Goal: Transaction & Acquisition: Purchase product/service

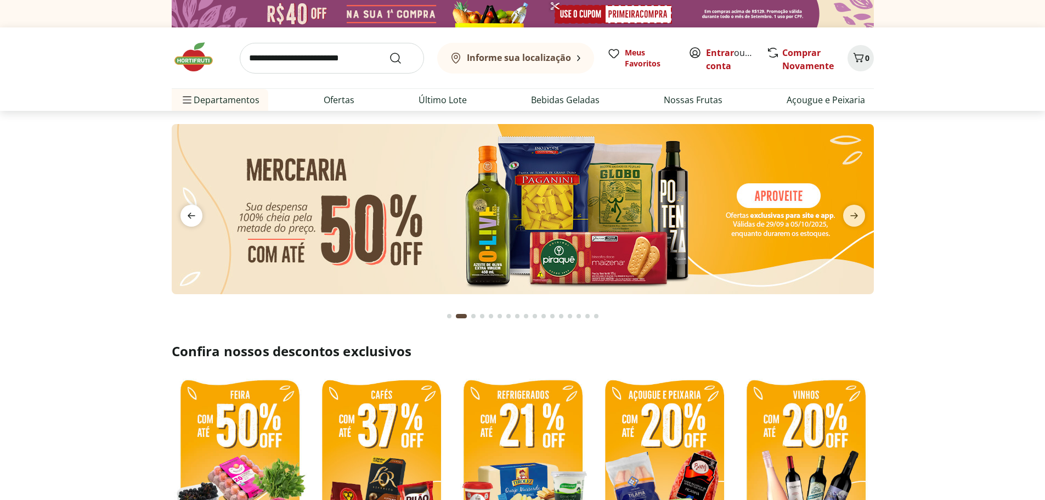
click at [184, 212] on span "previous" at bounding box center [191, 216] width 22 height 22
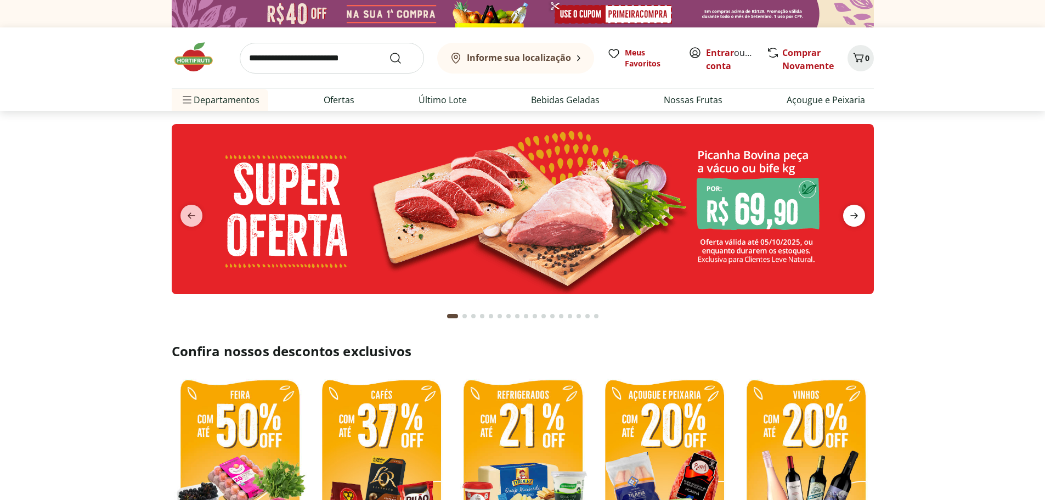
click at [859, 217] on icon "next" at bounding box center [853, 215] width 13 height 13
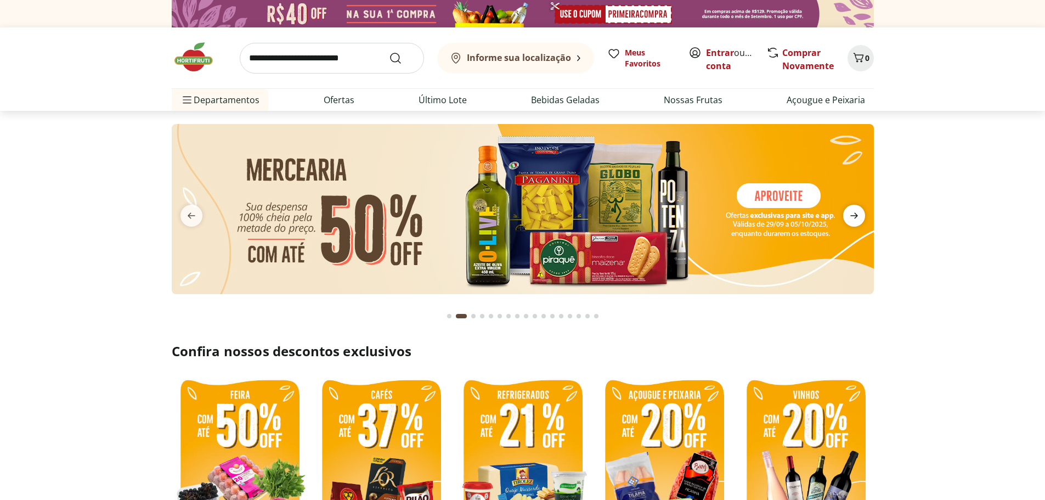
click at [859, 217] on icon "next" at bounding box center [853, 215] width 13 height 13
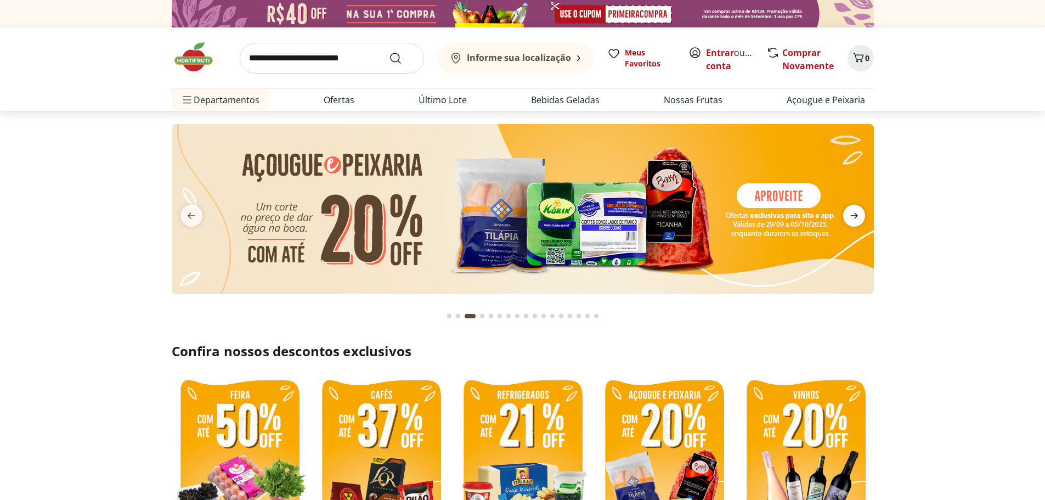
click at [859, 217] on icon "next" at bounding box center [853, 215] width 13 height 13
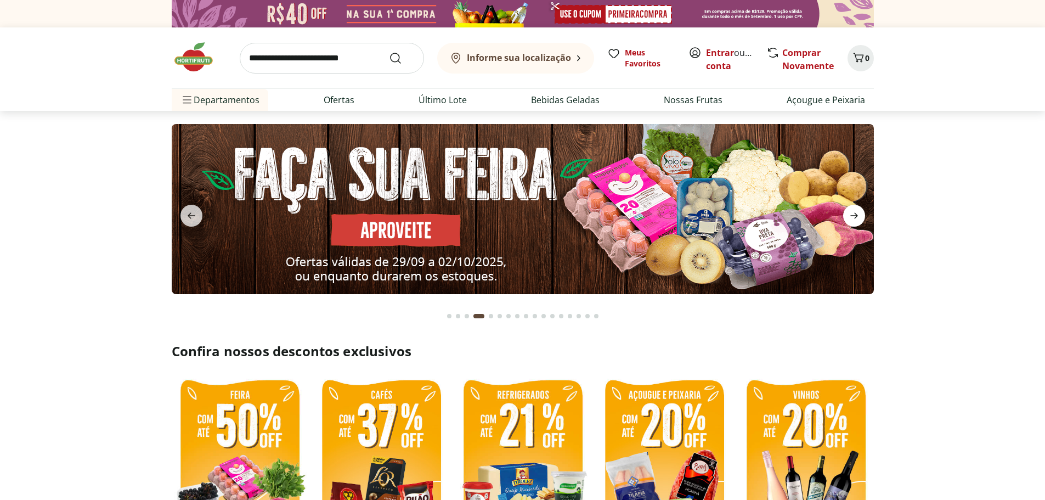
click at [859, 216] on icon "next" at bounding box center [853, 215] width 13 height 13
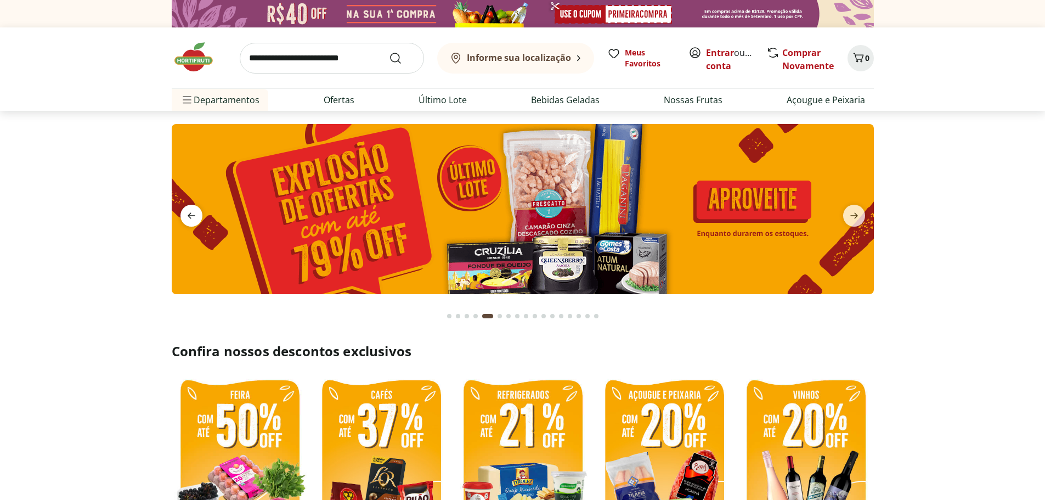
click at [191, 212] on icon "previous" at bounding box center [191, 215] width 13 height 13
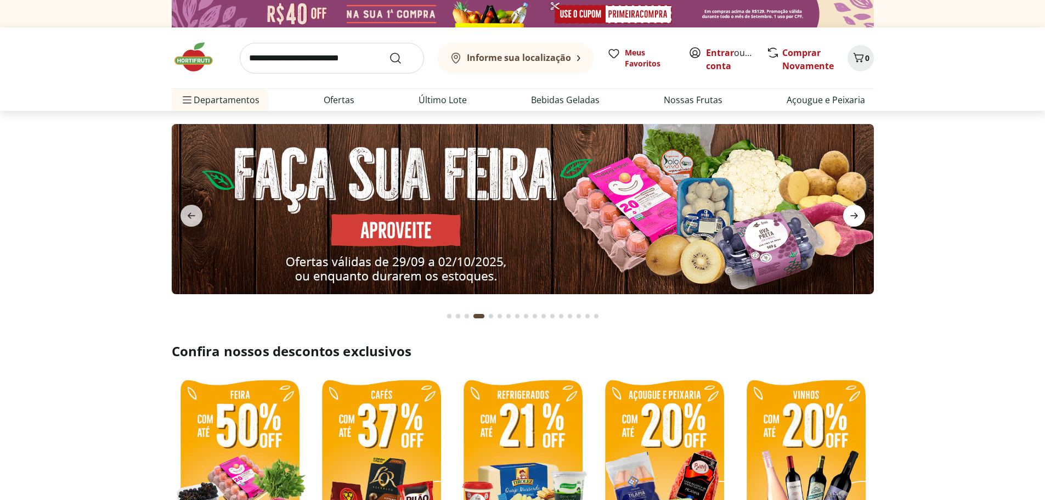
click at [854, 220] on icon "next" at bounding box center [853, 215] width 13 height 13
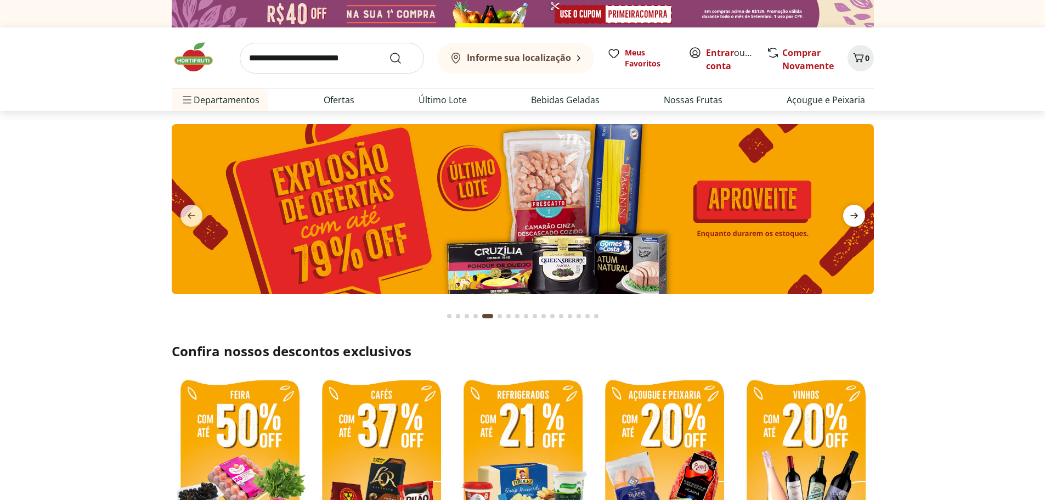
click at [854, 220] on icon "next" at bounding box center [853, 215] width 13 height 13
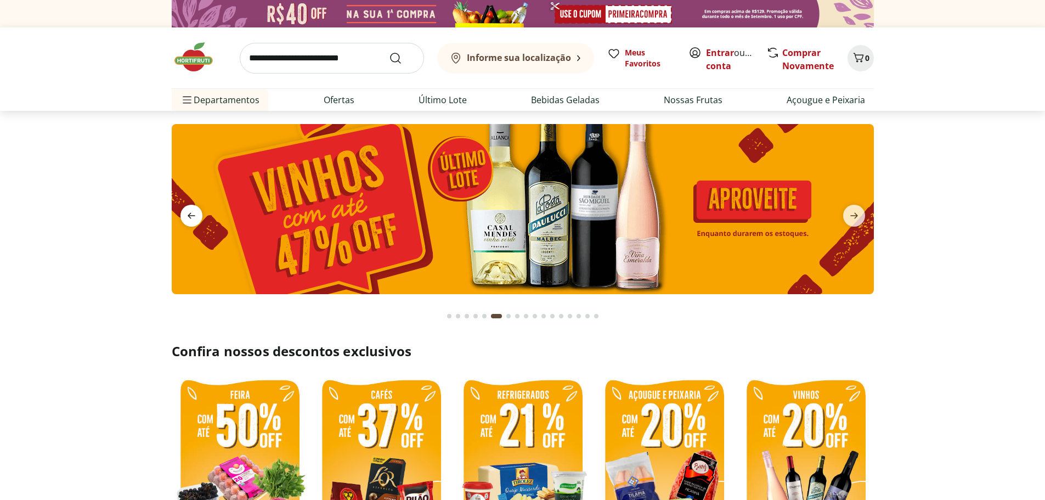
click at [195, 217] on icon "previous" at bounding box center [191, 215] width 13 height 13
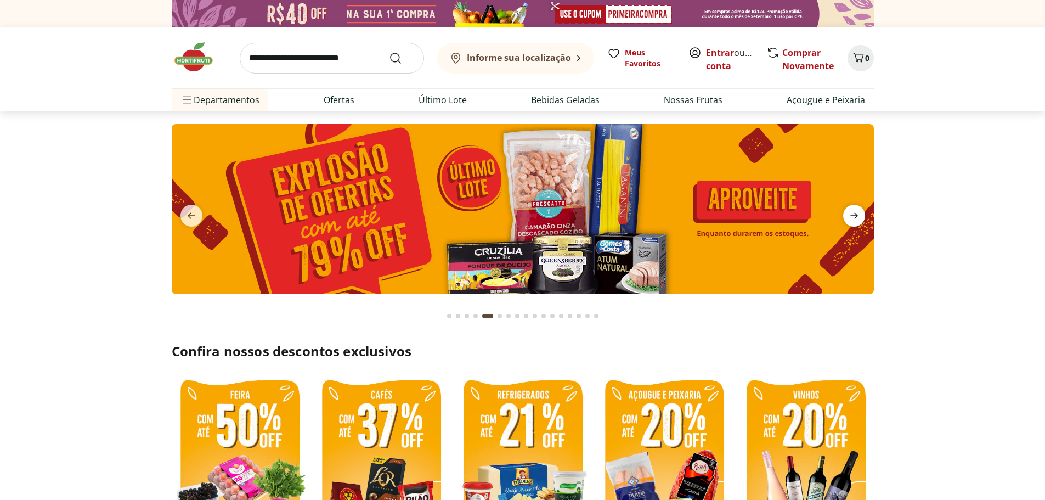
click at [853, 217] on icon "next" at bounding box center [853, 215] width 13 height 13
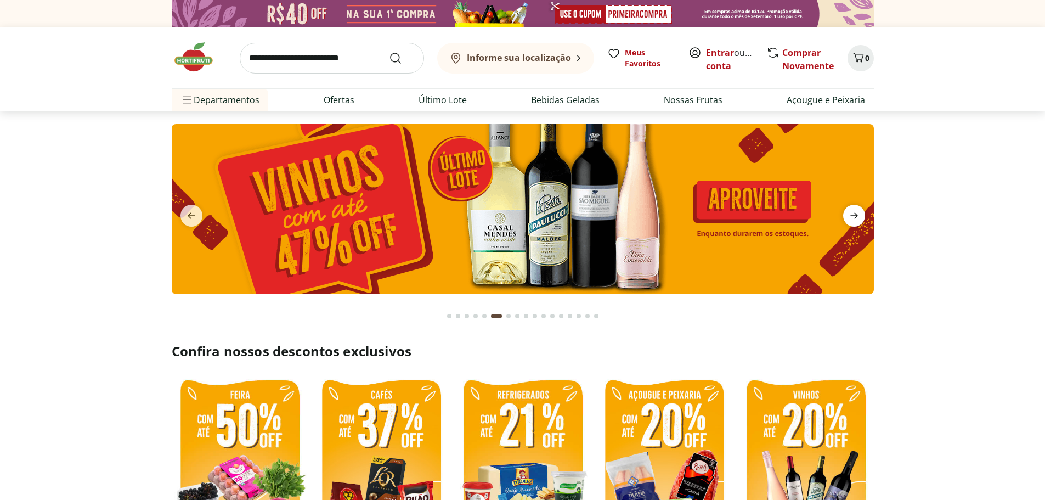
click at [853, 217] on icon "next" at bounding box center [853, 215] width 13 height 13
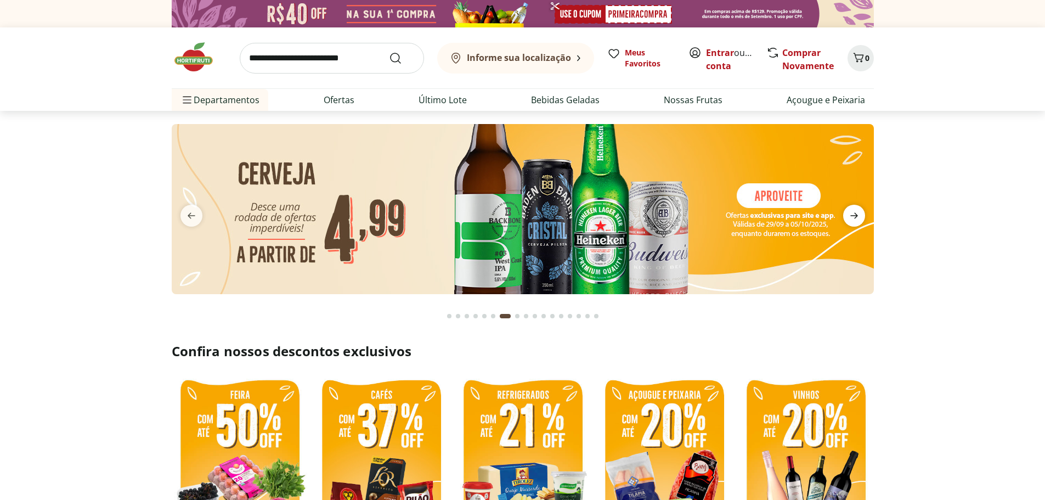
click at [853, 217] on icon "next" at bounding box center [853, 215] width 13 height 13
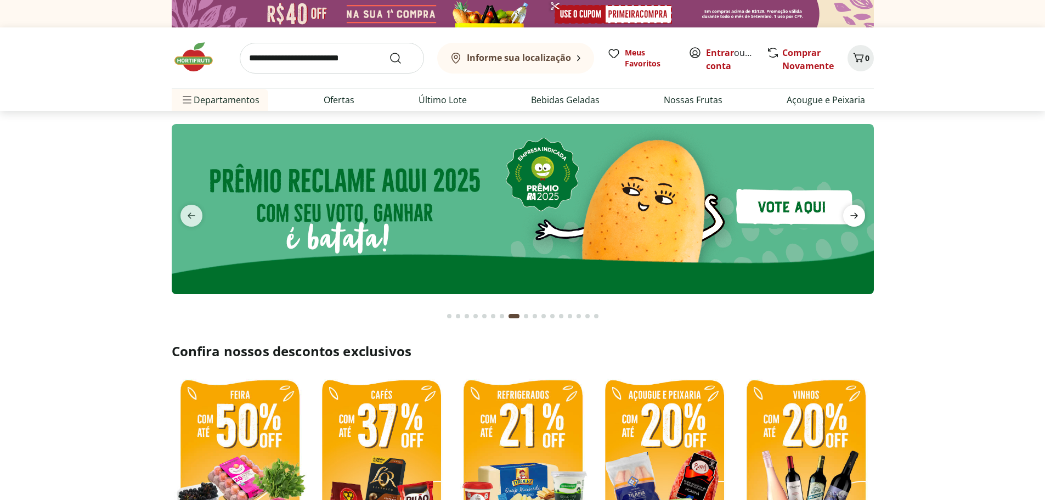
click at [853, 217] on icon "next" at bounding box center [853, 215] width 13 height 13
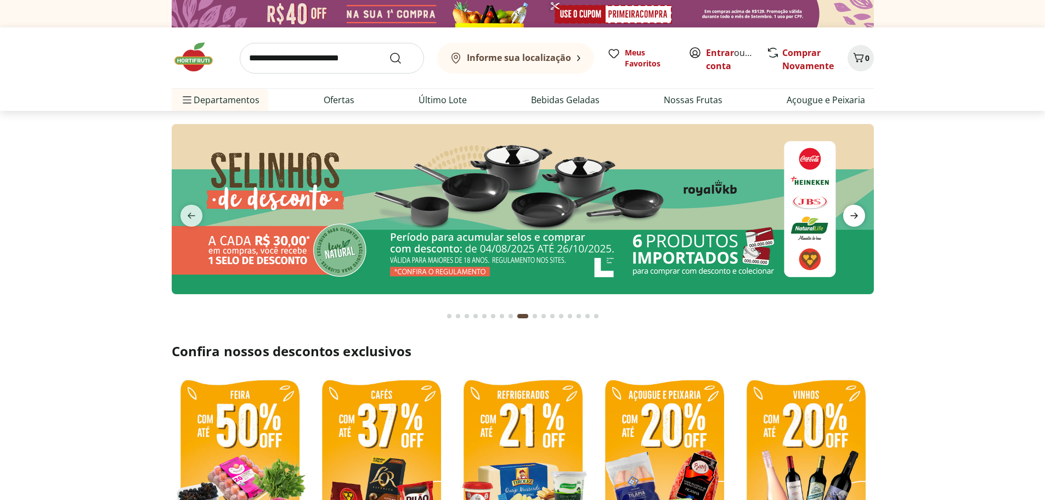
click at [853, 217] on icon "next" at bounding box center [853, 215] width 13 height 13
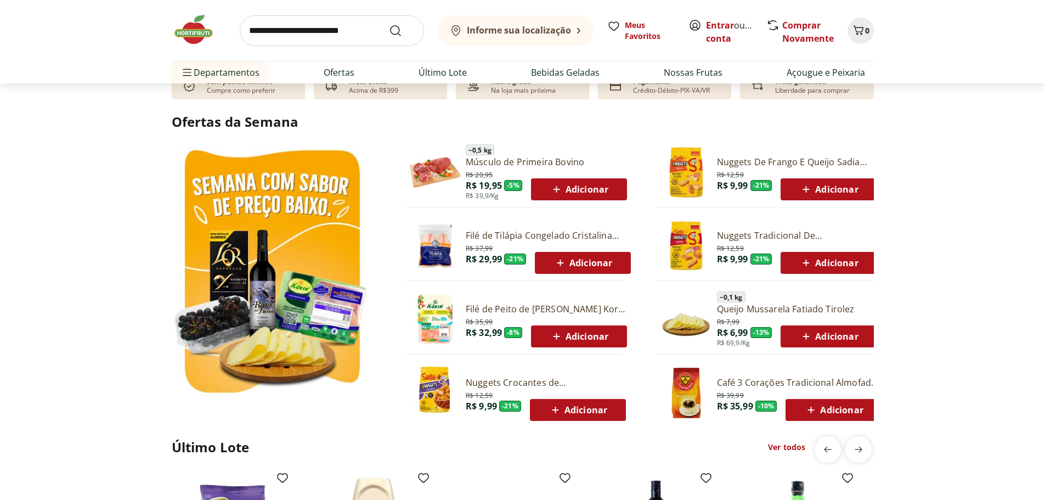
scroll to position [548, 0]
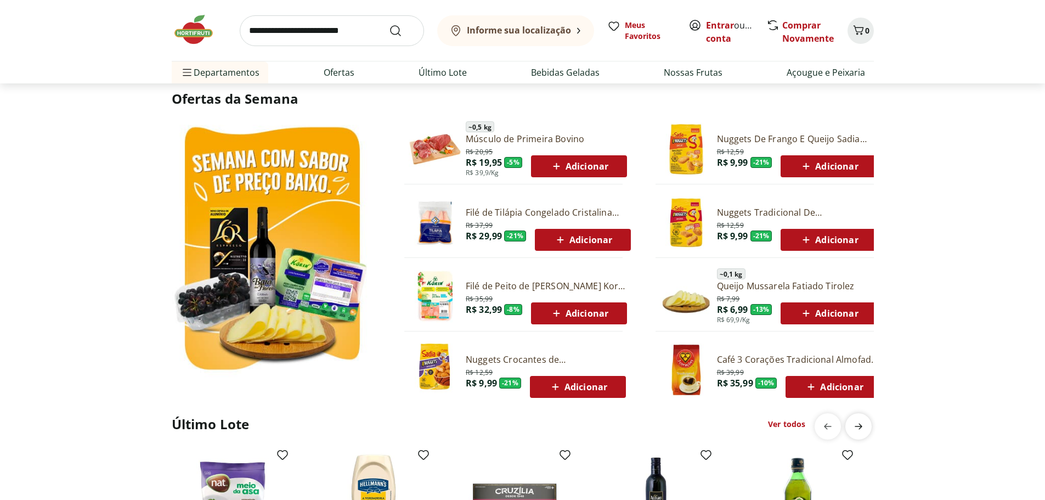
click at [860, 432] on icon "next" at bounding box center [858, 426] width 13 height 13
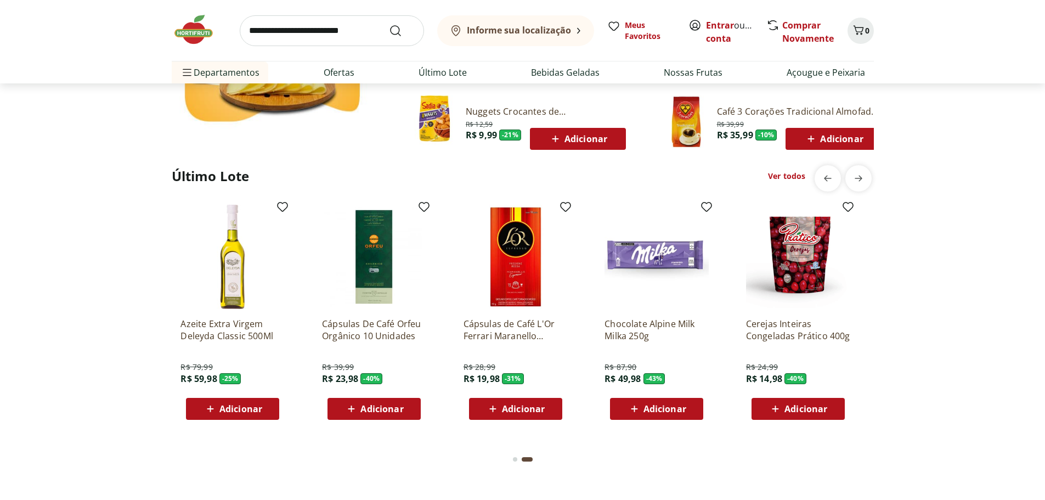
scroll to position [823, 0]
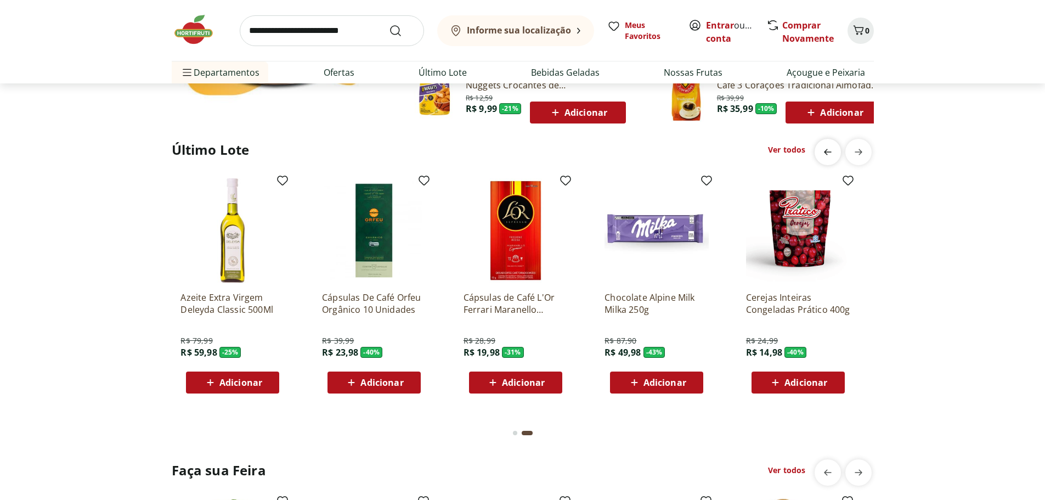
click at [817, 155] on span "previous" at bounding box center [828, 152] width 22 height 22
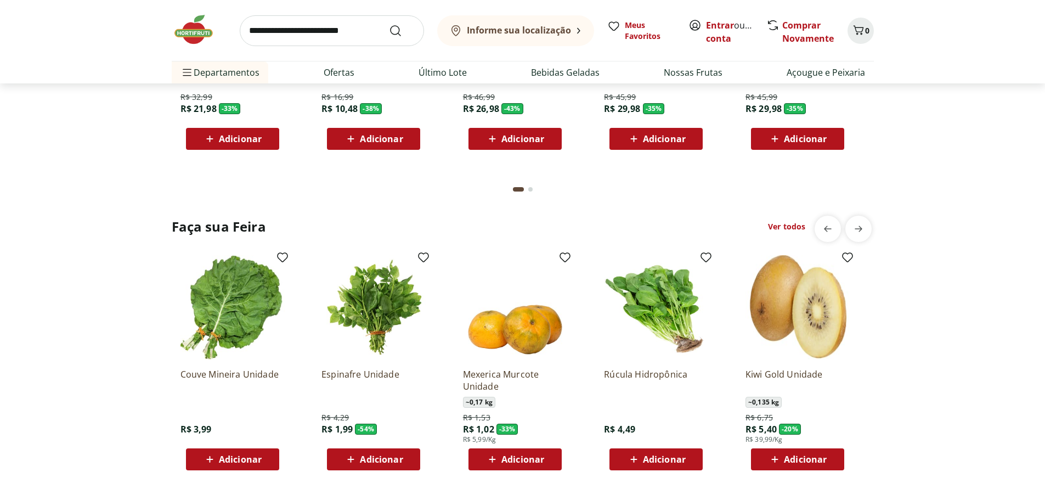
scroll to position [1152, 0]
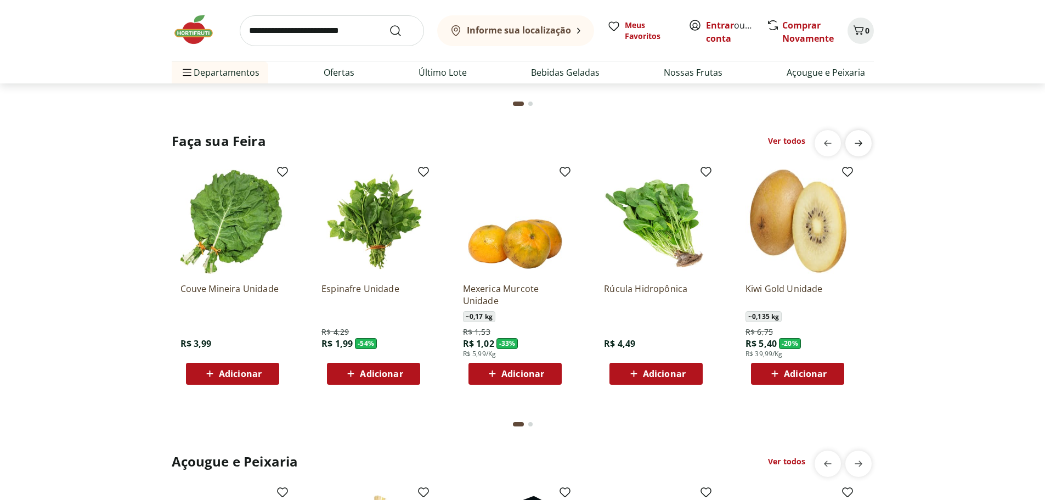
click at [858, 141] on icon "next" at bounding box center [858, 143] width 13 height 13
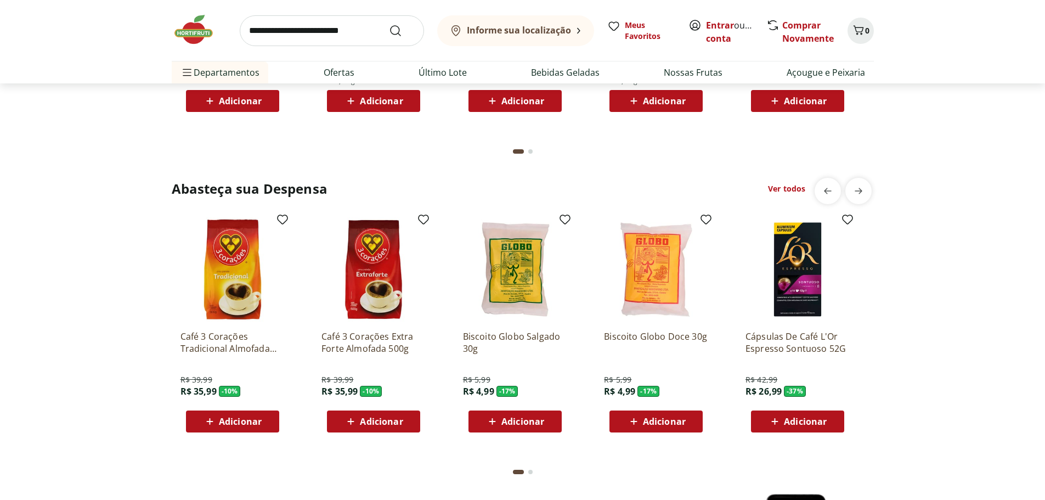
scroll to position [1864, 0]
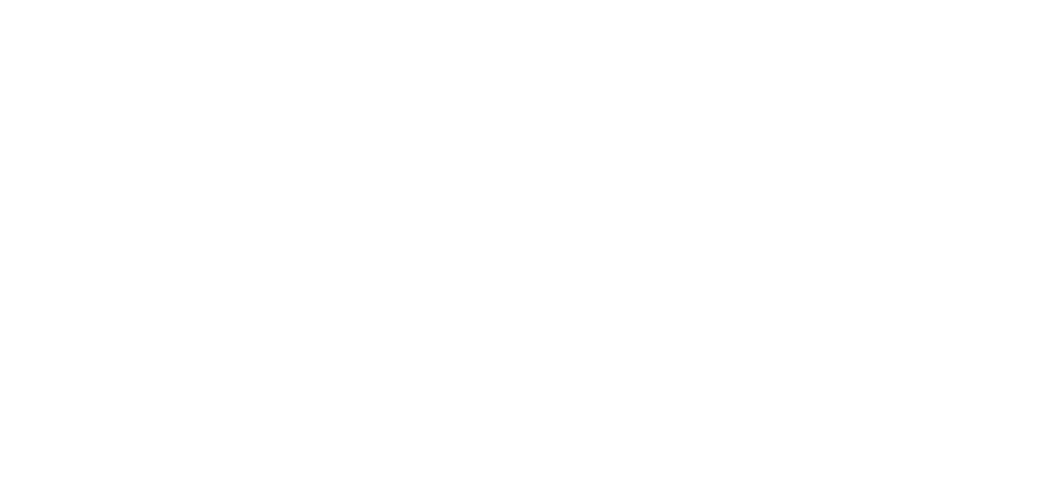
select select "**********"
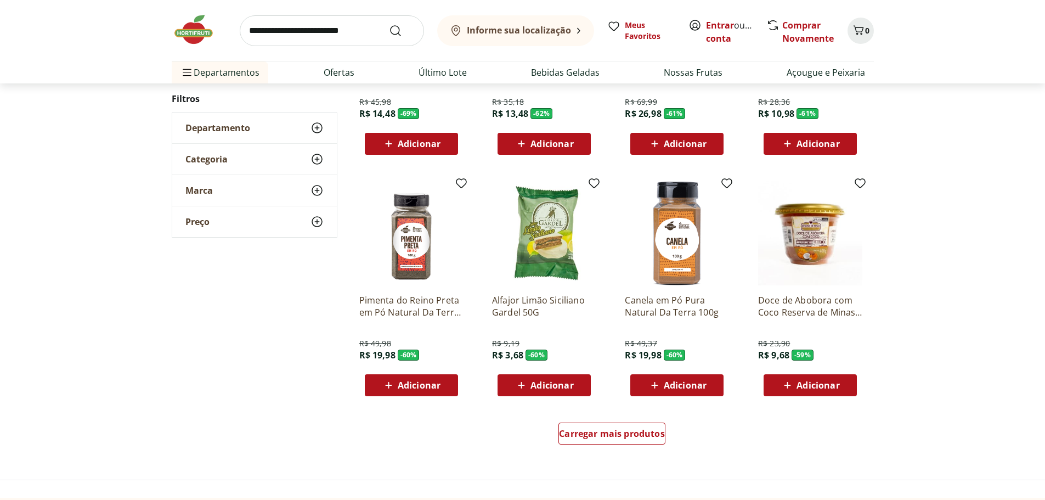
scroll to position [494, 0]
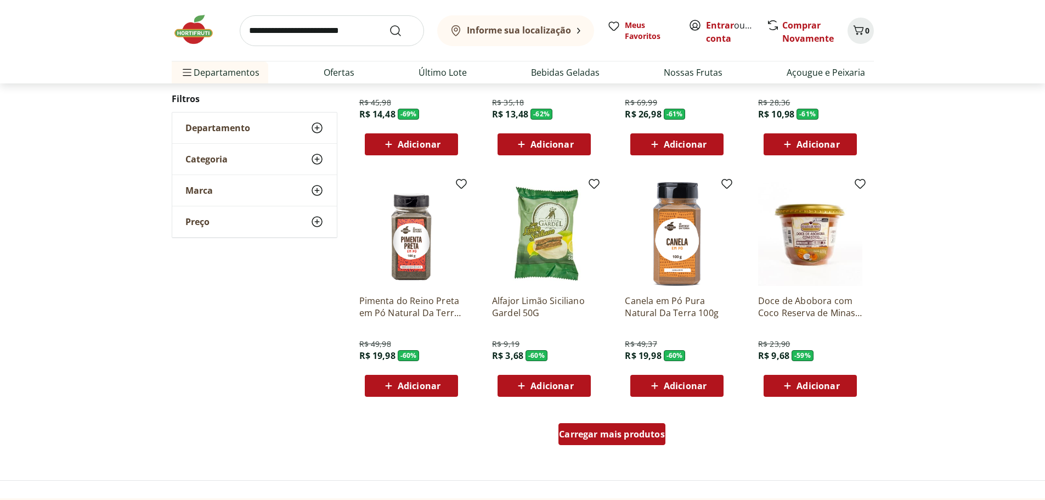
click at [580, 438] on span "Carregar mais produtos" at bounding box center [612, 433] width 106 height 9
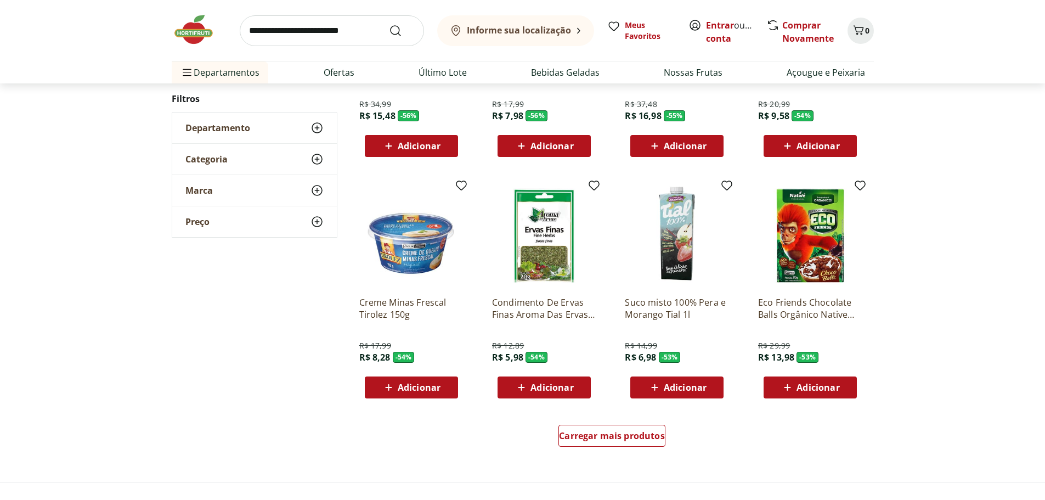
scroll to position [1206, 0]
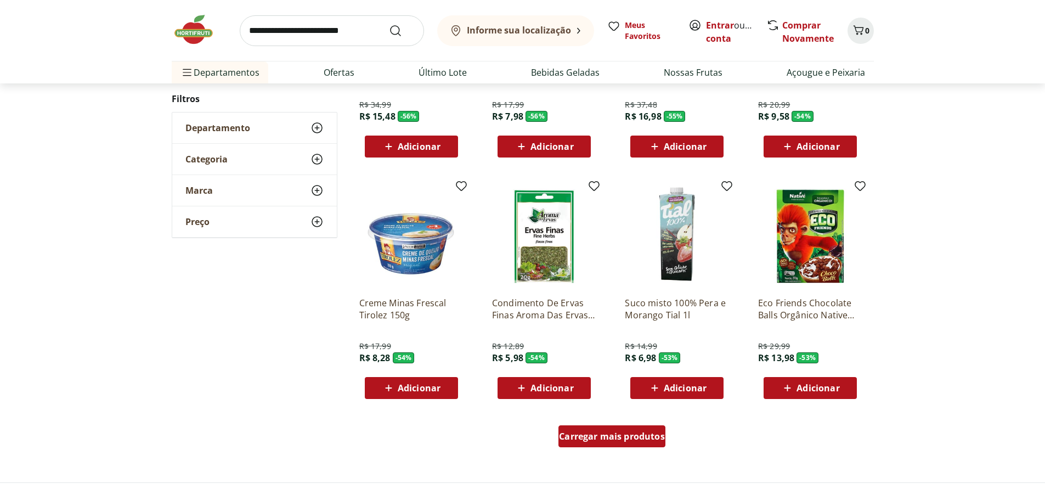
click at [614, 434] on span "Carregar mais produtos" at bounding box center [612, 436] width 106 height 9
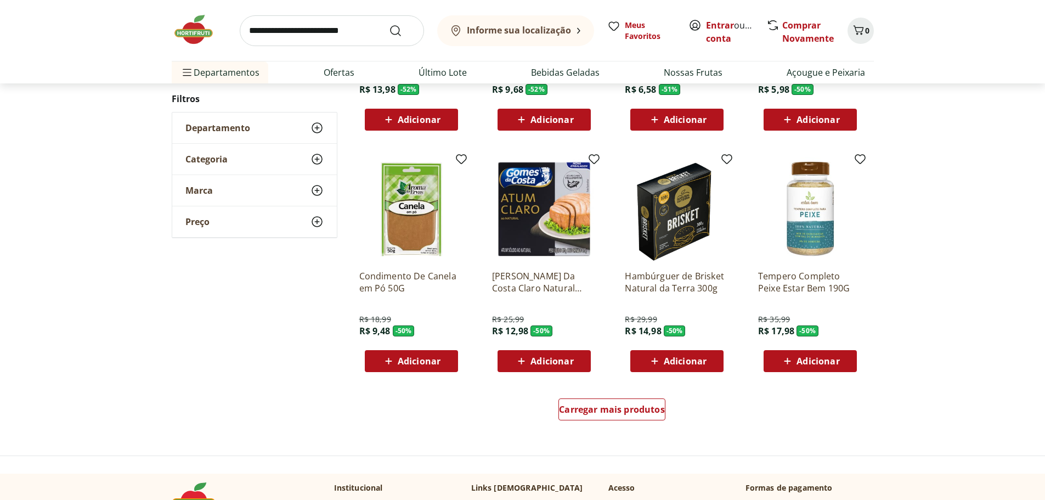
scroll to position [1974, 0]
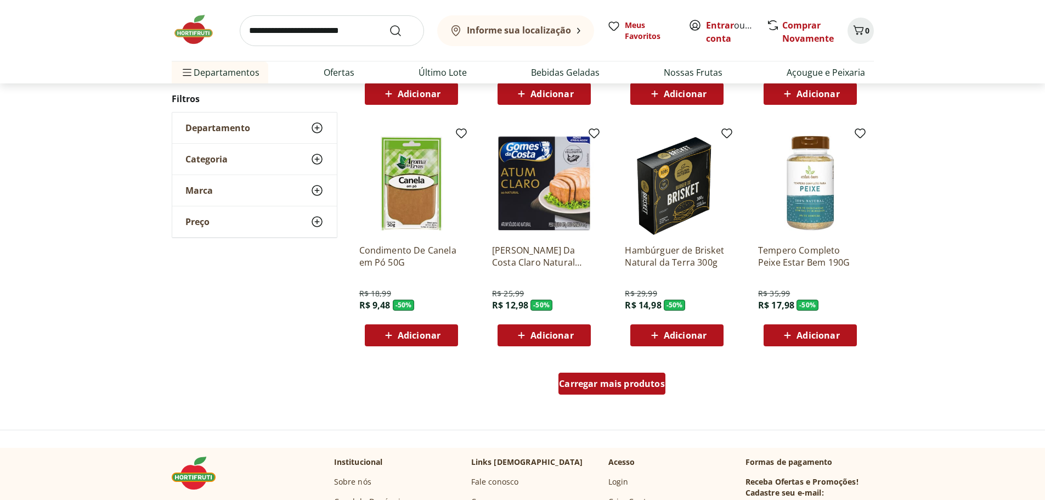
click at [627, 383] on span "Carregar mais produtos" at bounding box center [612, 383] width 106 height 9
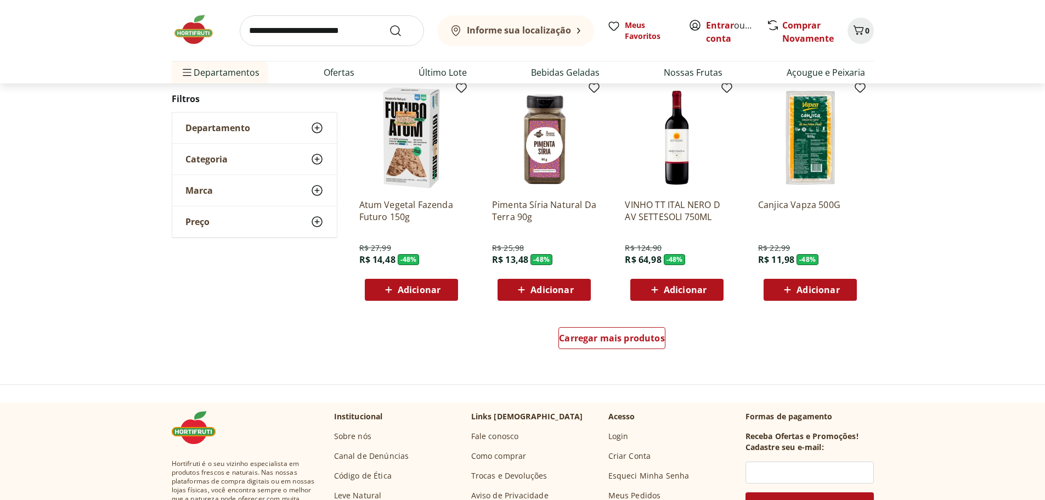
scroll to position [2742, 0]
